Goal: Check status: Check status

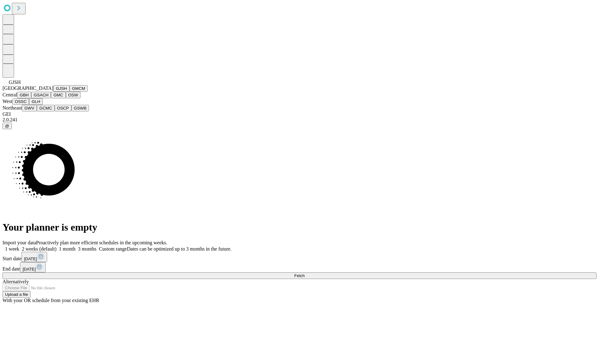
click at [53, 92] on button "GJSH" at bounding box center [61, 88] width 16 height 7
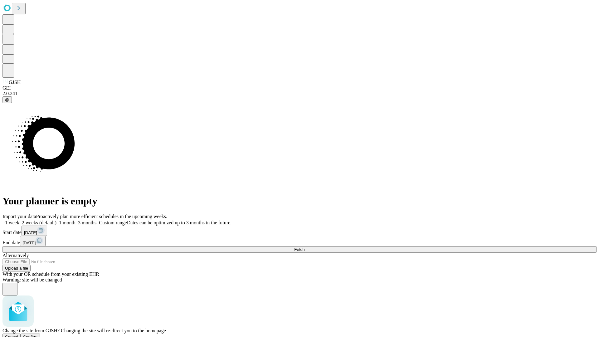
click at [38, 334] on span "Confirm" at bounding box center [30, 336] width 15 height 5
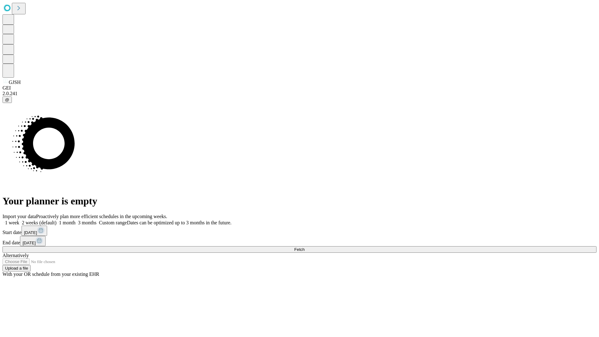
click at [75, 220] on label "1 month" at bounding box center [65, 222] width 19 height 5
click at [304, 247] on span "Fetch" at bounding box center [299, 249] width 10 height 5
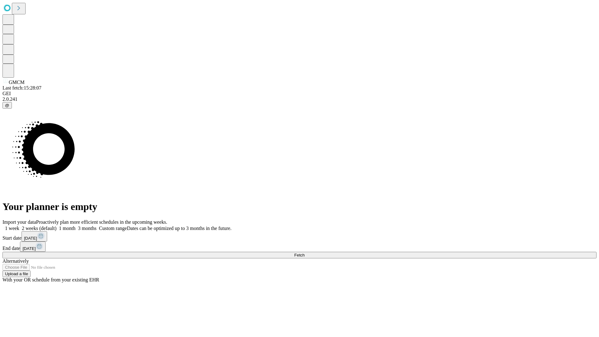
click at [75, 225] on label "1 month" at bounding box center [65, 227] width 19 height 5
click at [304, 253] on span "Fetch" at bounding box center [299, 255] width 10 height 5
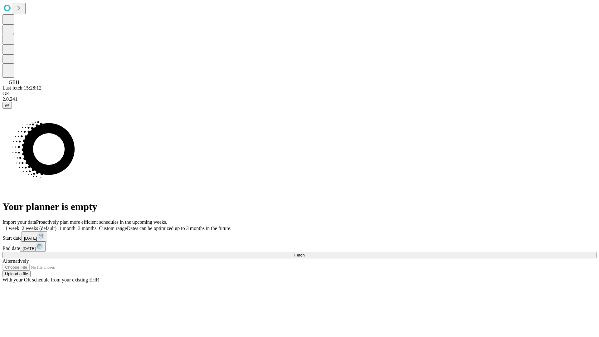
click at [75, 225] on label "1 month" at bounding box center [65, 227] width 19 height 5
click at [304, 253] on span "Fetch" at bounding box center [299, 255] width 10 height 5
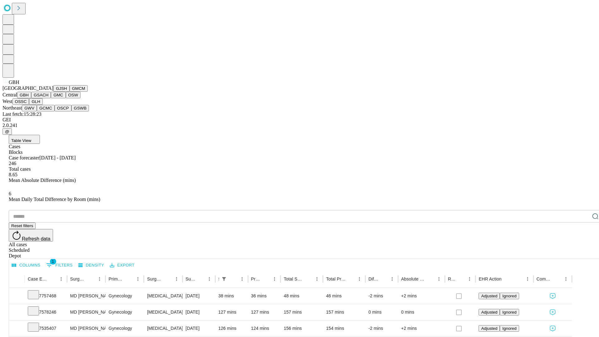
click at [48, 98] on button "GSACH" at bounding box center [41, 95] width 20 height 7
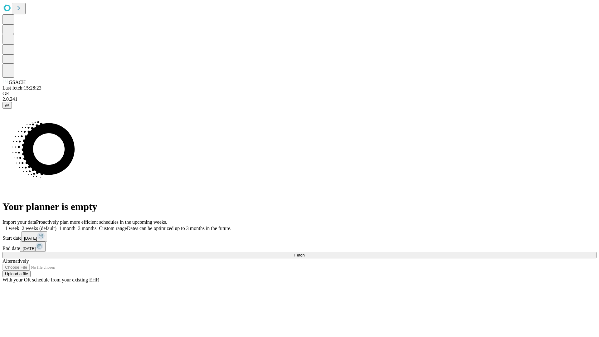
click at [75, 225] on label "1 month" at bounding box center [65, 227] width 19 height 5
click at [304, 253] on span "Fetch" at bounding box center [299, 255] width 10 height 5
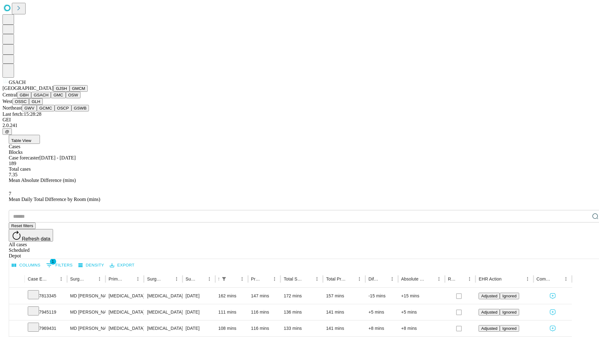
click at [51, 98] on button "GMC" at bounding box center [58, 95] width 15 height 7
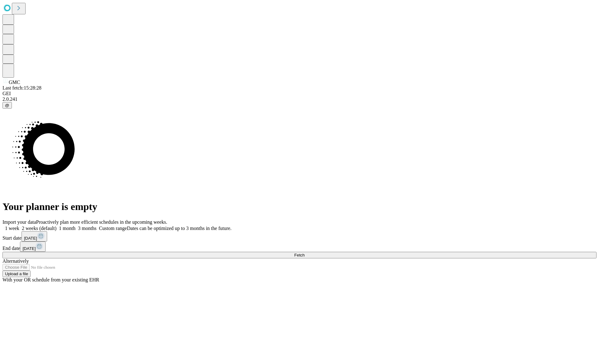
click at [75, 225] on label "1 month" at bounding box center [65, 227] width 19 height 5
click at [304, 253] on span "Fetch" at bounding box center [299, 255] width 10 height 5
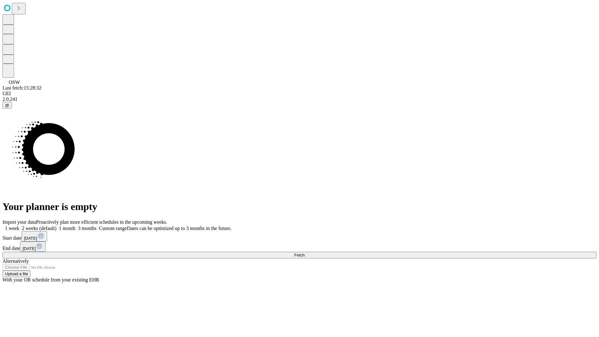
click at [75, 225] on label "1 month" at bounding box center [65, 227] width 19 height 5
click at [304, 253] on span "Fetch" at bounding box center [299, 255] width 10 height 5
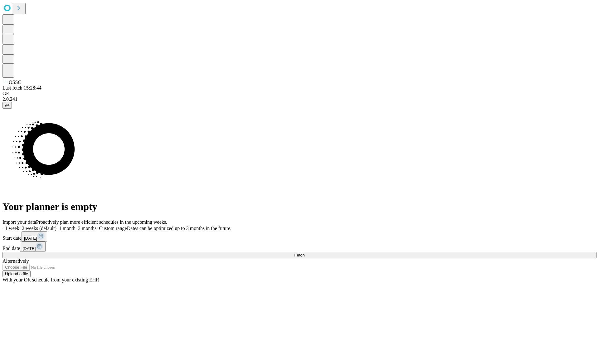
click at [304, 253] on span "Fetch" at bounding box center [299, 255] width 10 height 5
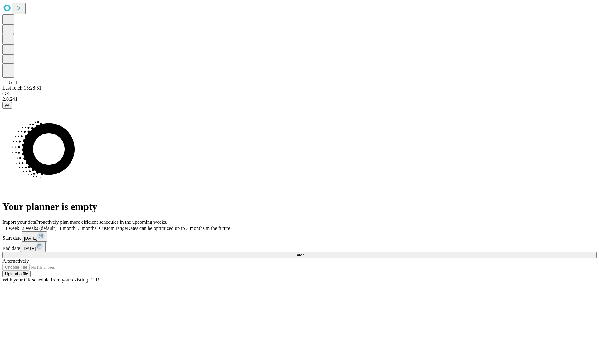
click at [75, 225] on label "1 month" at bounding box center [65, 227] width 19 height 5
click at [304, 253] on span "Fetch" at bounding box center [299, 255] width 10 height 5
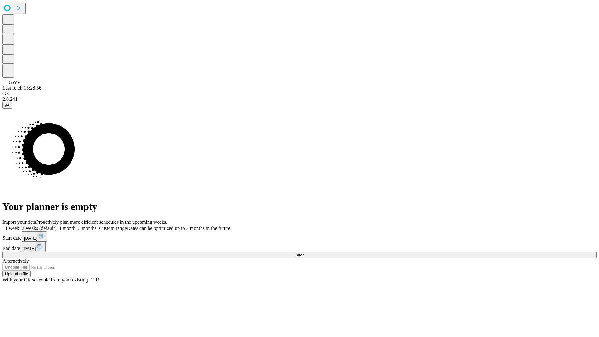
click at [75, 225] on label "1 month" at bounding box center [65, 227] width 19 height 5
click at [304, 253] on span "Fetch" at bounding box center [299, 255] width 10 height 5
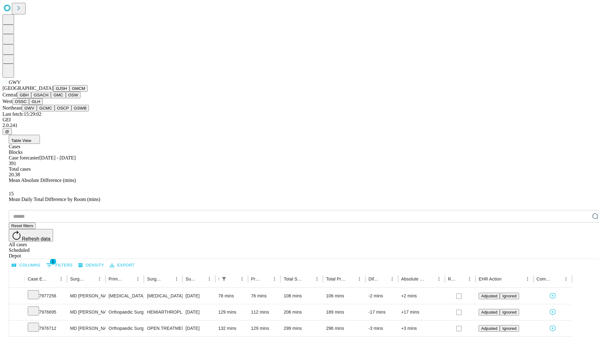
click at [48, 111] on button "GCMC" at bounding box center [46, 108] width 18 height 7
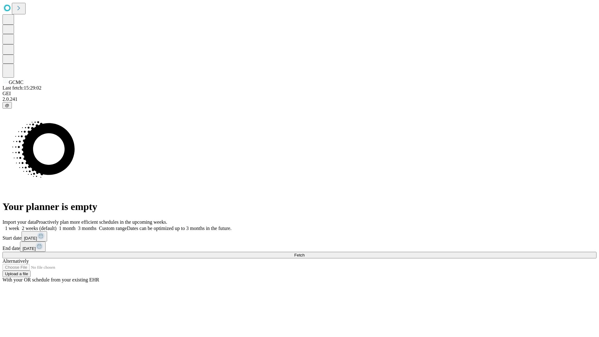
click at [75, 225] on label "1 month" at bounding box center [65, 227] width 19 height 5
click at [304, 253] on span "Fetch" at bounding box center [299, 255] width 10 height 5
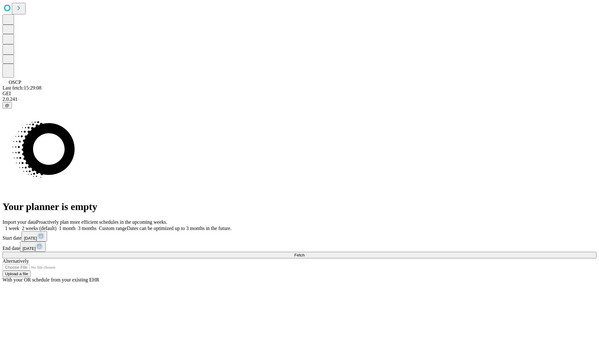
click at [75, 225] on label "1 month" at bounding box center [65, 227] width 19 height 5
click at [304, 253] on span "Fetch" at bounding box center [299, 255] width 10 height 5
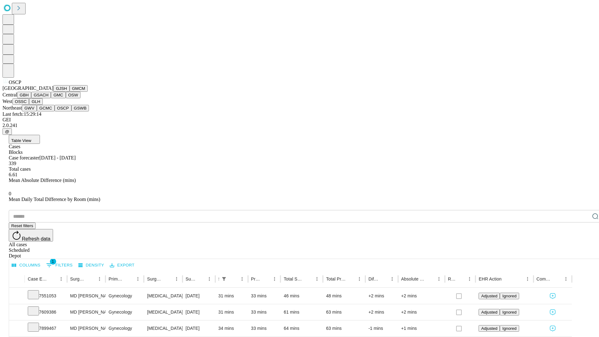
click at [71, 111] on button "GSWB" at bounding box center [80, 108] width 18 height 7
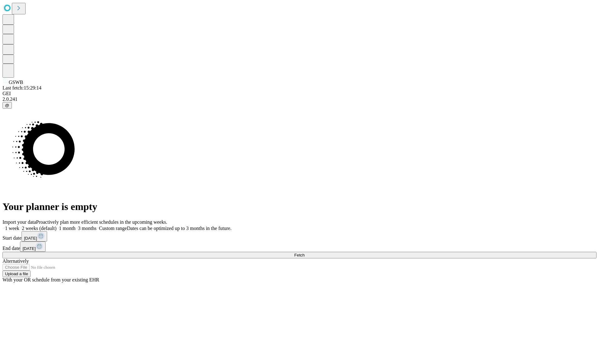
click at [75, 225] on label "1 month" at bounding box center [65, 227] width 19 height 5
click at [304, 253] on span "Fetch" at bounding box center [299, 255] width 10 height 5
